Goal: Purchase product/service

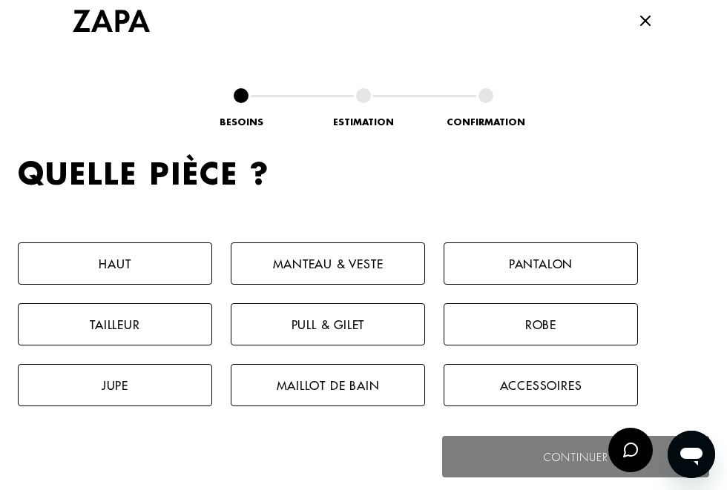
scroll to position [715, 0]
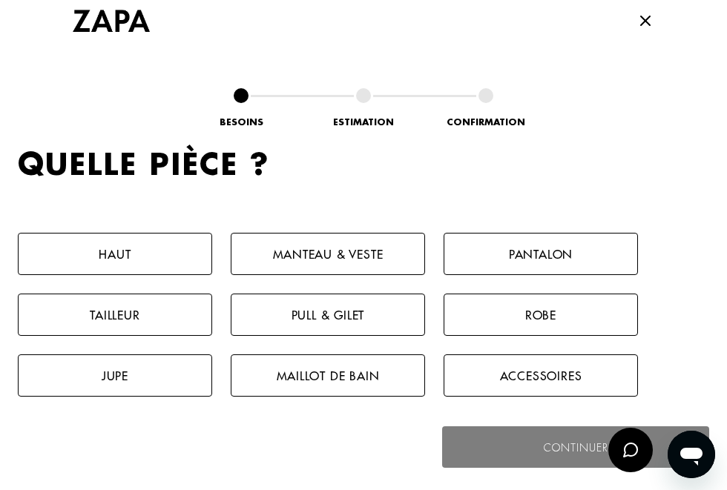
click at [595, 248] on button "Pantalon" at bounding box center [541, 254] width 194 height 42
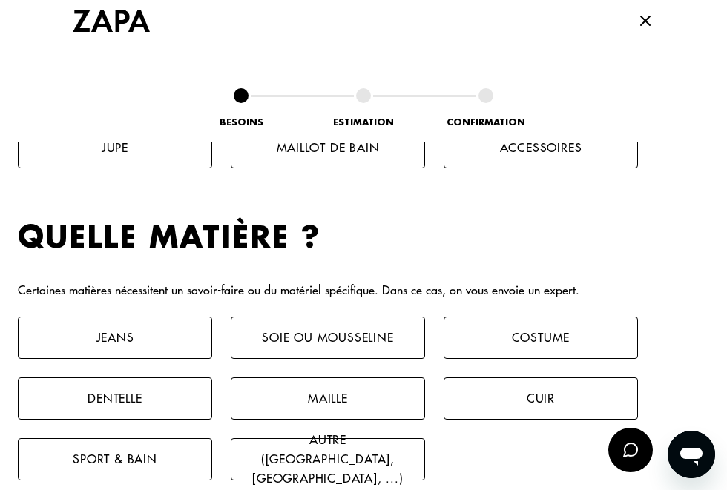
scroll to position [1003, 0]
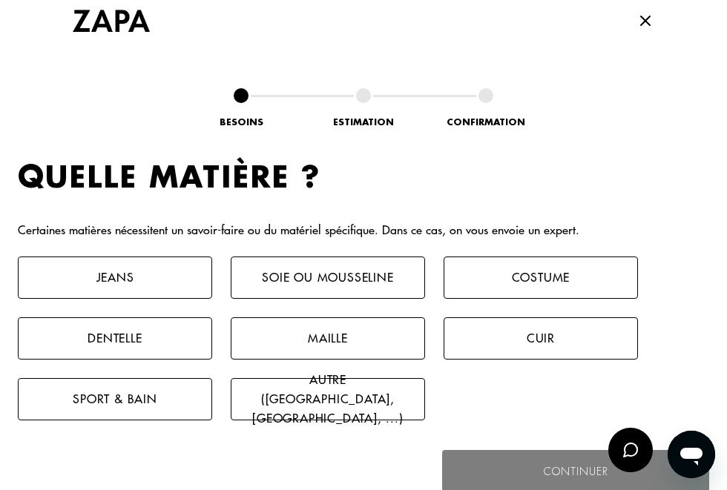
click at [602, 343] on button "Cuir" at bounding box center [541, 338] width 194 height 42
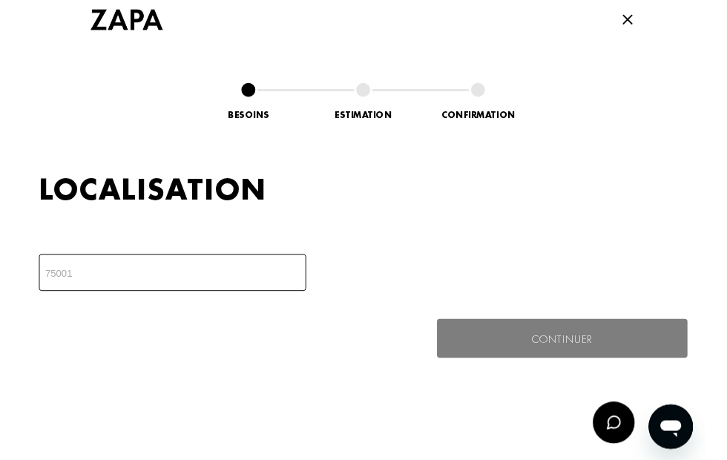
scroll to position [1315, 0]
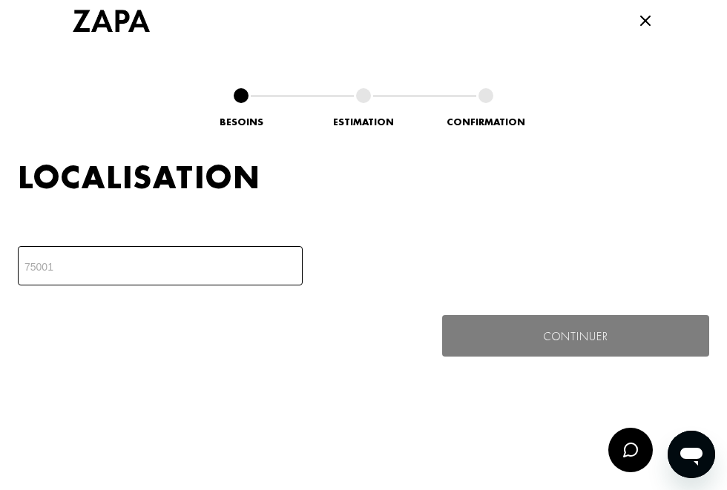
click at [200, 271] on input "number" at bounding box center [160, 265] width 285 height 39
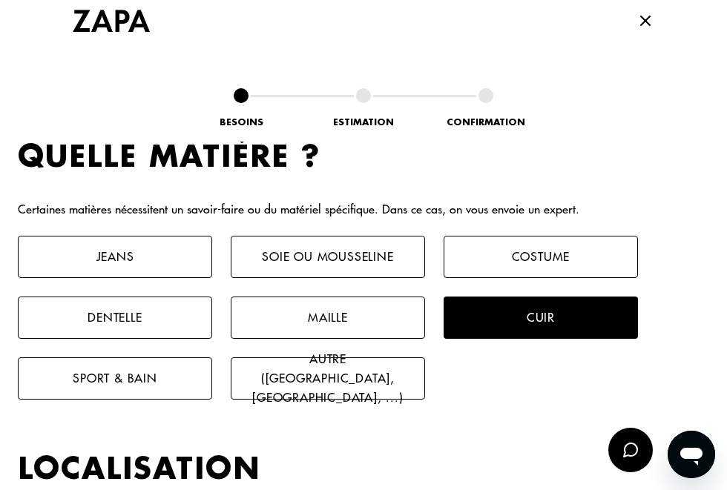
scroll to position [1049, 0]
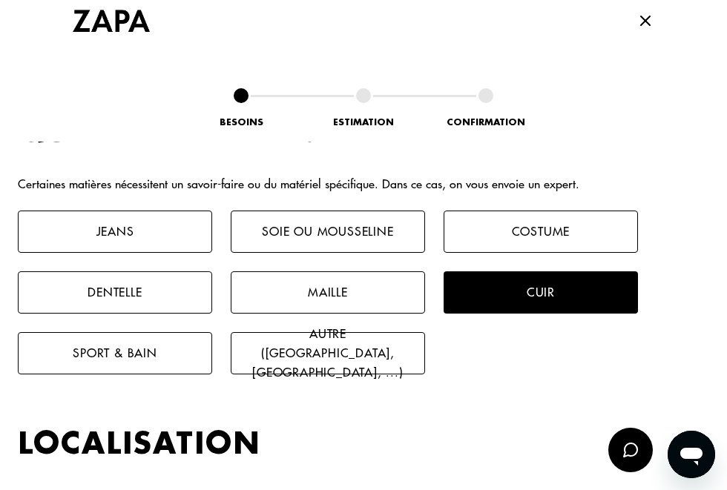
click at [604, 303] on button "Cuir" at bounding box center [541, 292] width 194 height 42
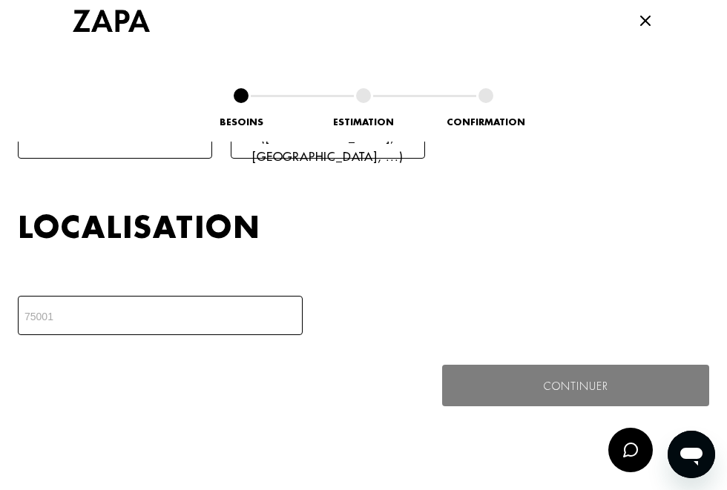
scroll to position [1307, 0]
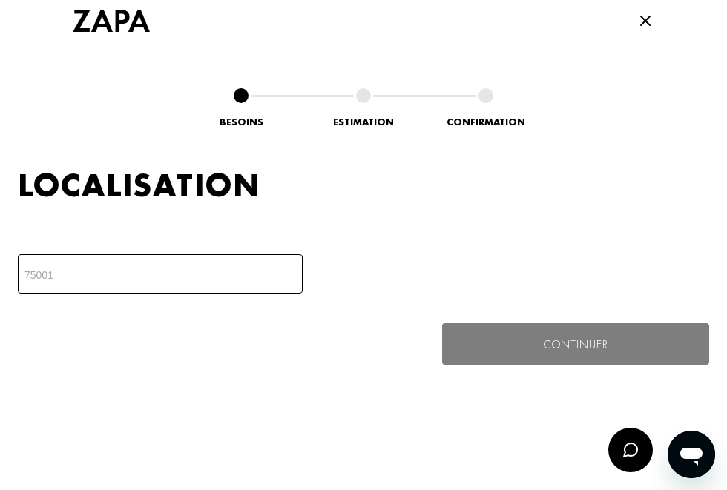
click at [653, 246] on div "Localisation" at bounding box center [363, 231] width 691 height 126
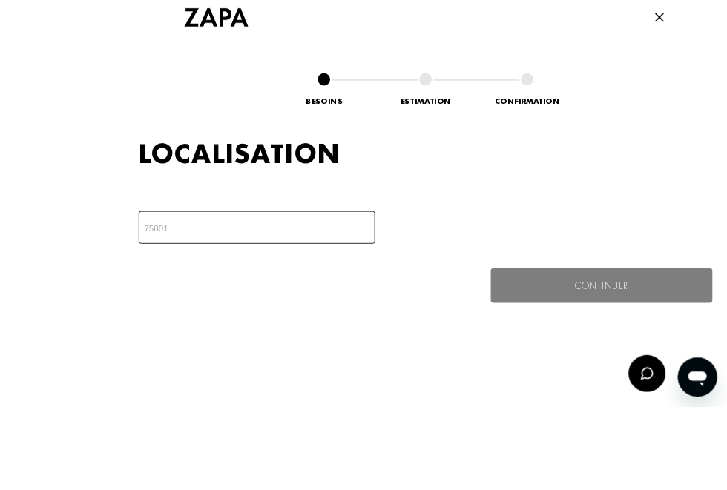
scroll to position [825, 0]
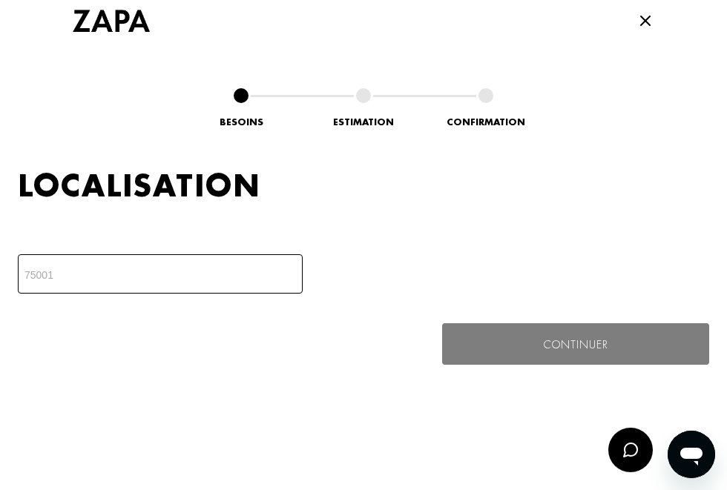
click at [151, 282] on input "number" at bounding box center [160, 273] width 285 height 39
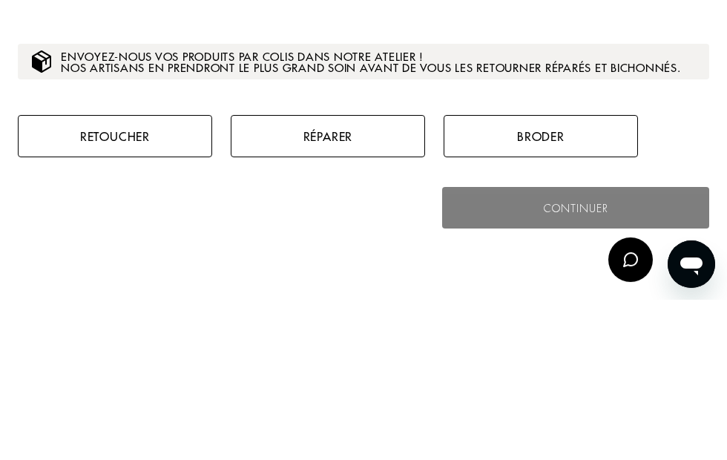
scroll to position [1531, 0]
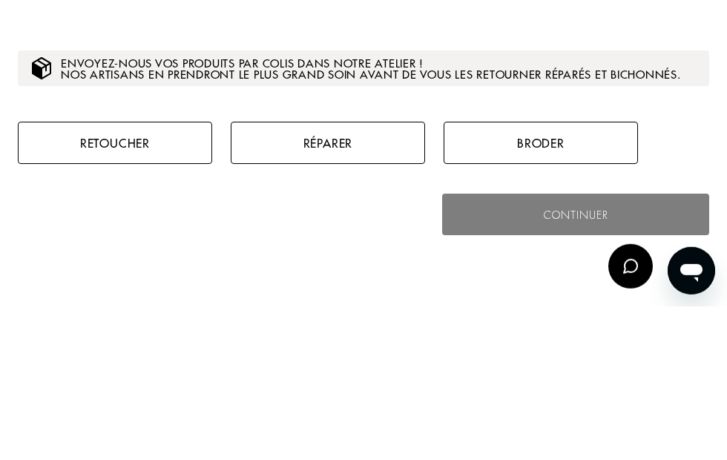
type input "06000"
click at [148, 275] on button "Retoucher" at bounding box center [115, 296] width 194 height 42
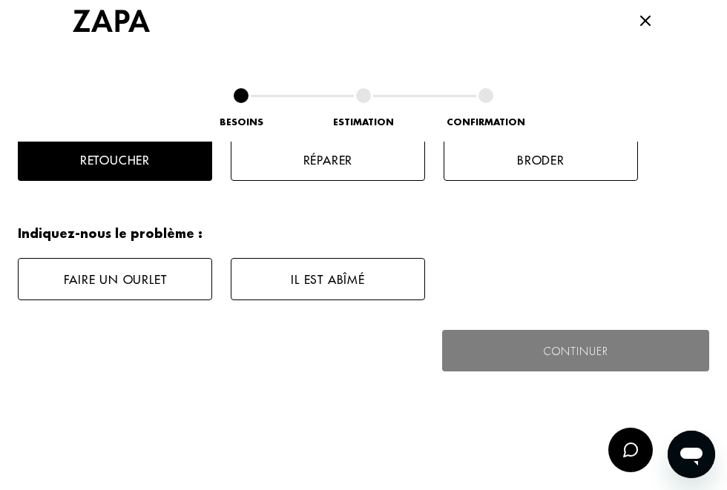
scroll to position [1741, 0]
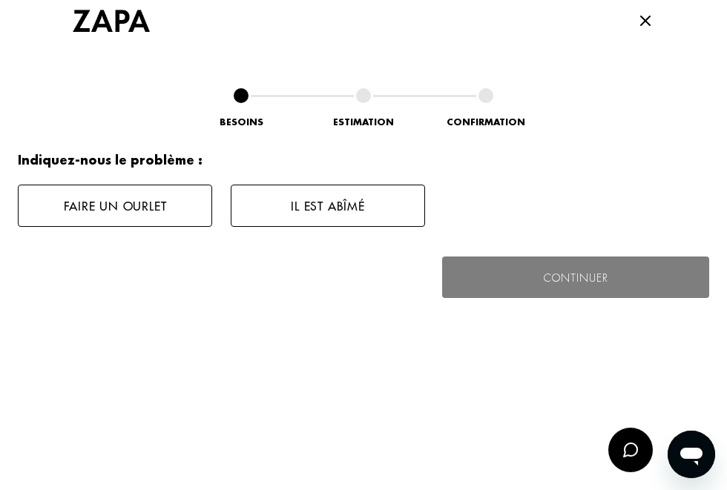
click at [145, 214] on button "Faire un ourlet" at bounding box center [115, 206] width 194 height 42
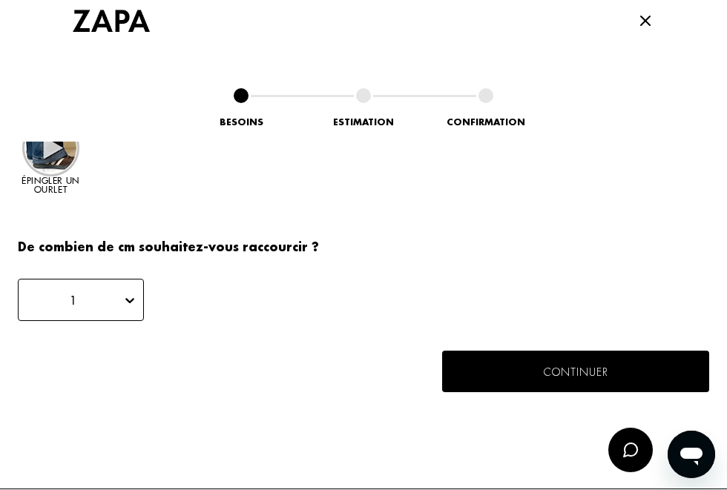
scroll to position [1919, 0]
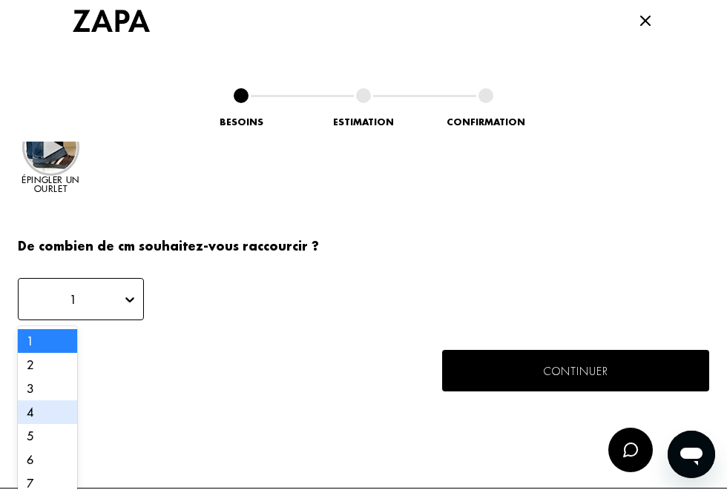
click at [63, 410] on div "4" at bounding box center [47, 413] width 59 height 24
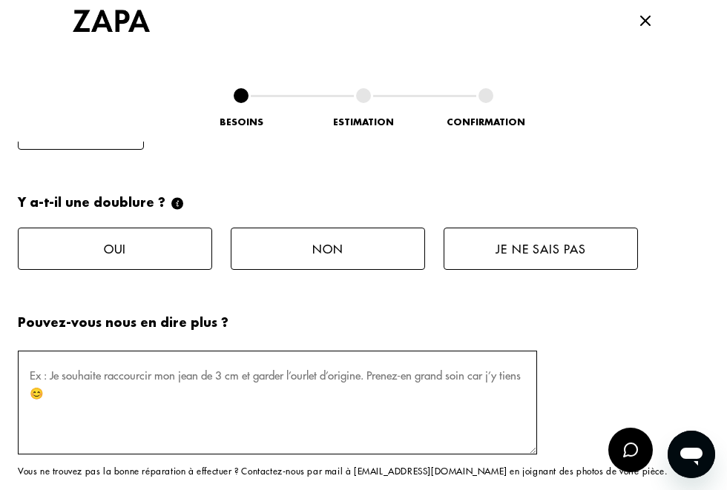
scroll to position [2090, 0]
click at [360, 257] on button "Non" at bounding box center [328, 249] width 194 height 42
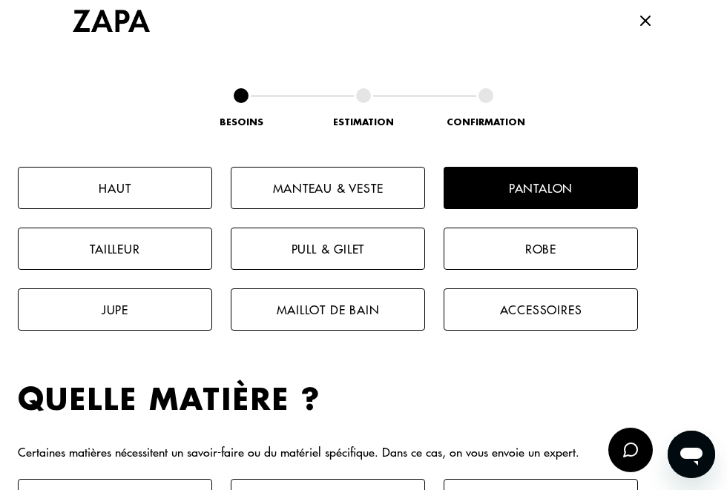
scroll to position [781, 0]
click at [654, 33] on div at bounding box center [363, 21] width 727 height 42
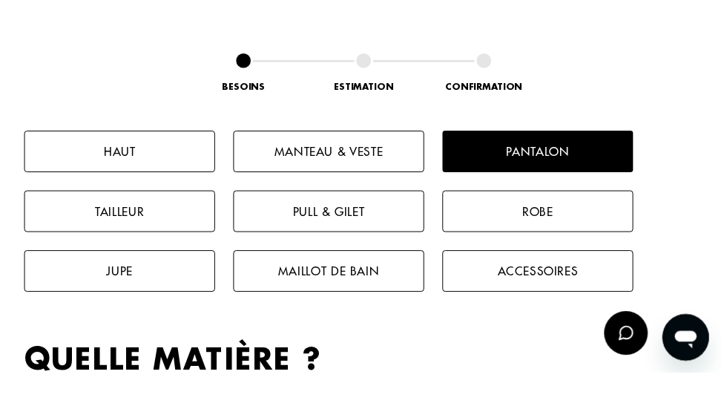
scroll to position [753, 0]
